Goal: Information Seeking & Learning: Learn about a topic

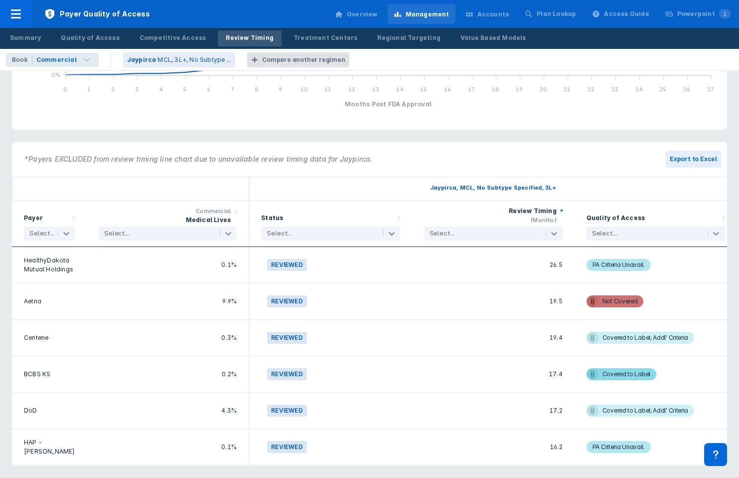
scroll to position [1375, 0]
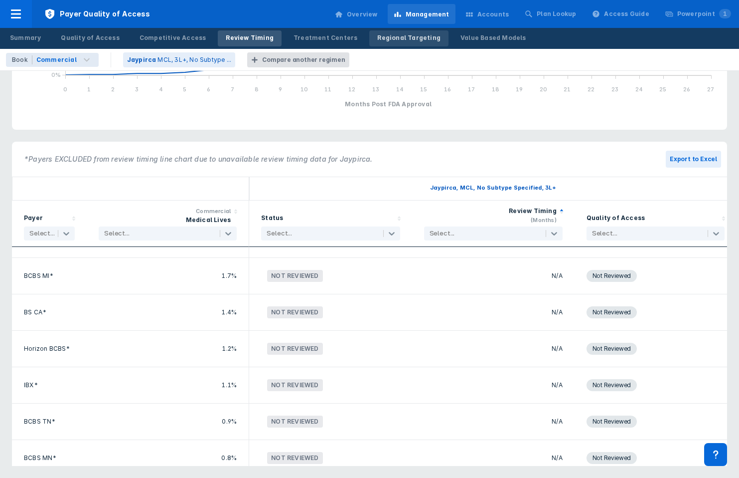
click at [377, 36] on div "Regional Targeting" at bounding box center [408, 37] width 63 height 9
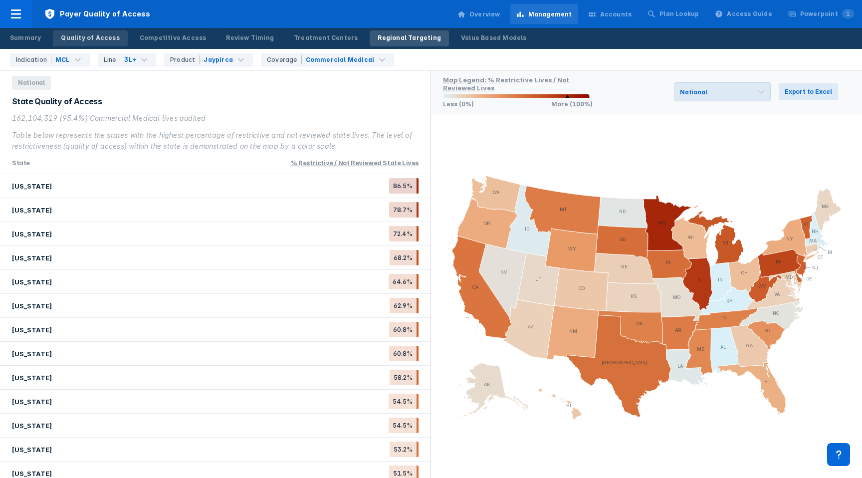
click at [95, 41] on div "Quality of Access" at bounding box center [90, 37] width 58 height 9
